Goal: Information Seeking & Learning: Learn about a topic

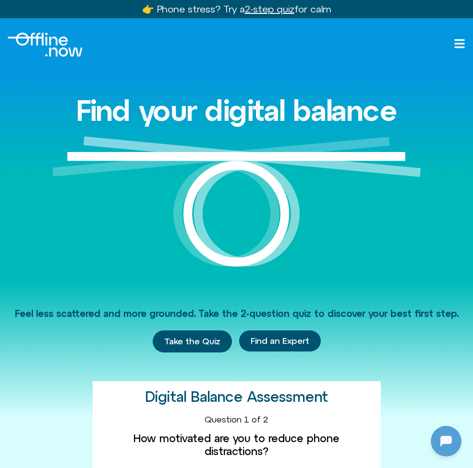
scroll to position [0, 0]
click at [52, 36] on img "Logo" at bounding box center [45, 45] width 75 height 24
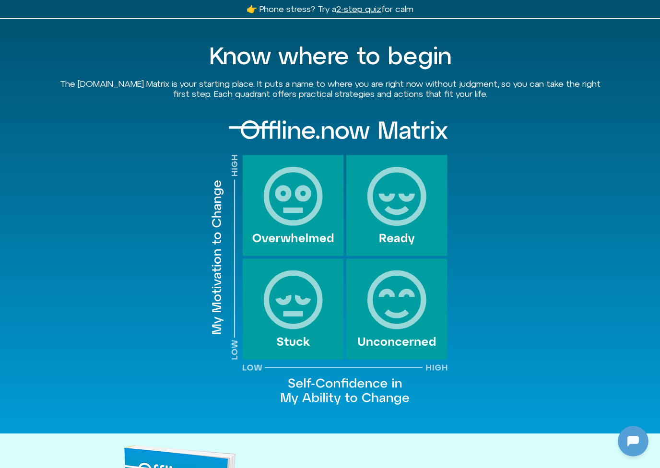
scroll to position [928, 0]
click at [301, 205] on img at bounding box center [330, 263] width 240 height 294
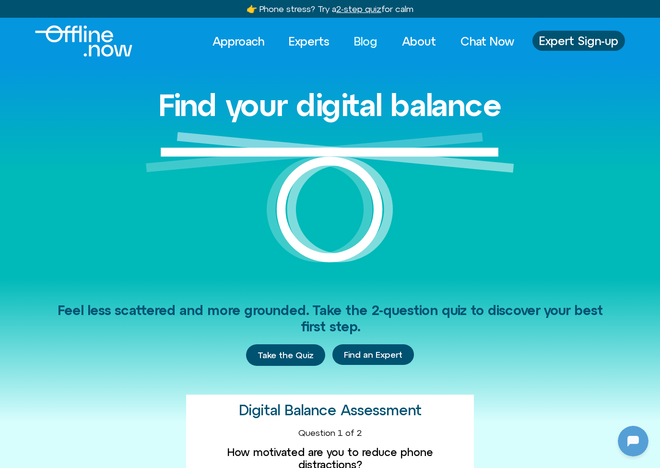
scroll to position [0, 0]
click at [362, 31] on link "Blog" at bounding box center [366, 41] width 41 height 21
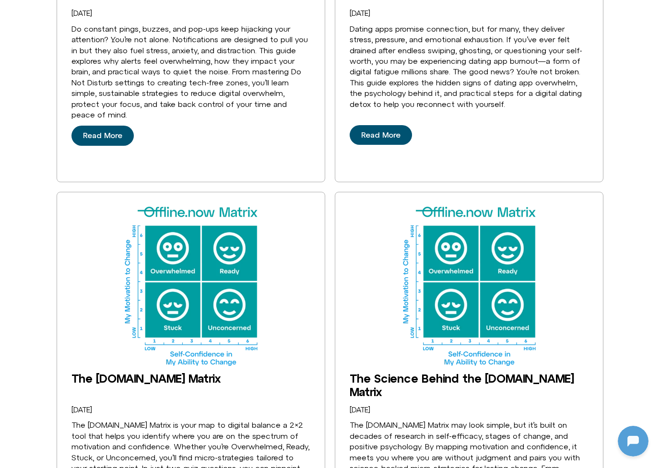
scroll to position [1720, 0]
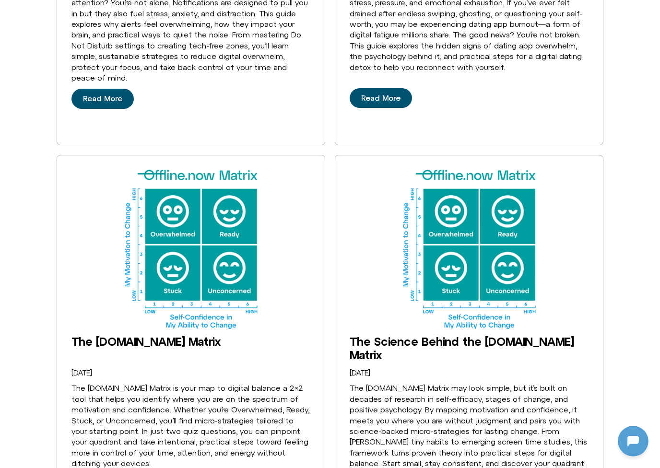
click at [453, 196] on img "The Science Behind the Offline.now Matrix" at bounding box center [469, 249] width 239 height 159
